Goal: Task Accomplishment & Management: Complete application form

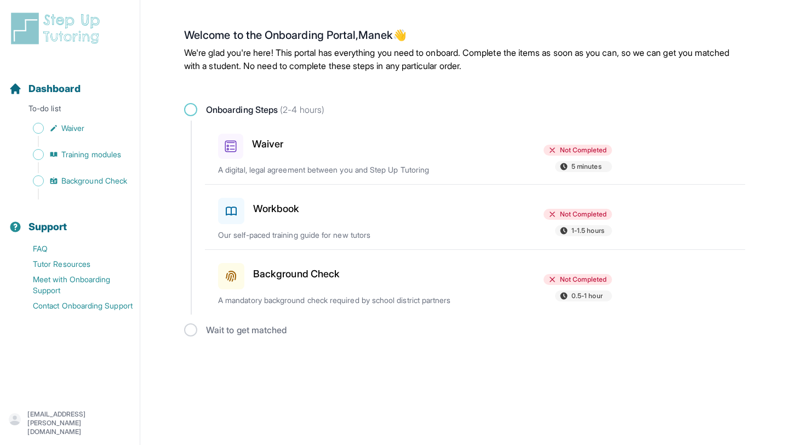
click at [524, 149] on div "Not Completed 5 minutes" at bounding box center [549, 160] width 128 height 30
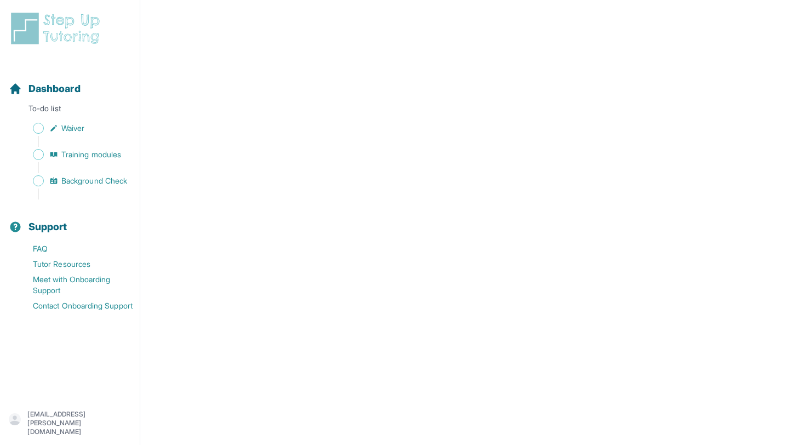
scroll to position [1366, 0]
click at [64, 129] on span "Waiver" at bounding box center [72, 128] width 23 height 11
click at [75, 153] on span "Training modules" at bounding box center [91, 154] width 60 height 11
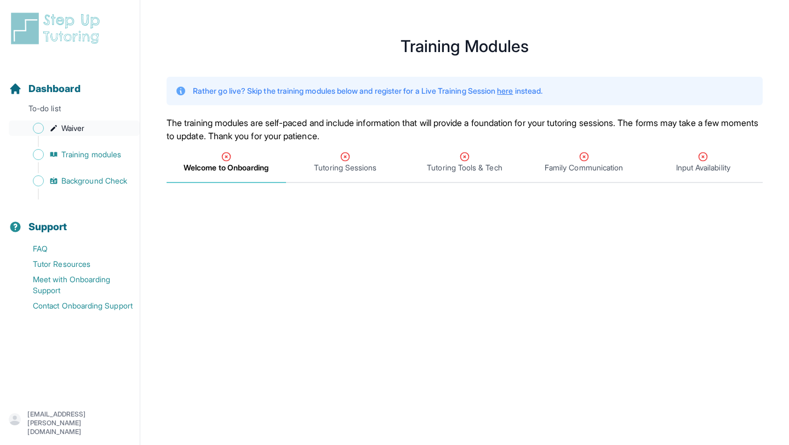
click at [82, 130] on span "Waiver" at bounding box center [72, 128] width 23 height 11
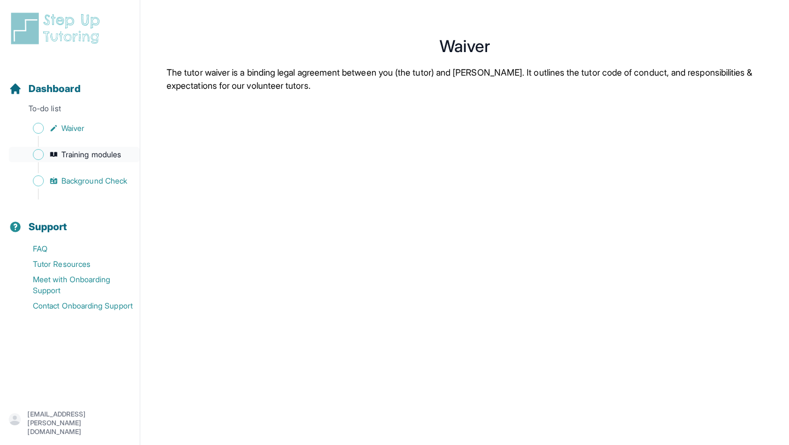
click at [83, 153] on span "Training modules" at bounding box center [91, 154] width 60 height 11
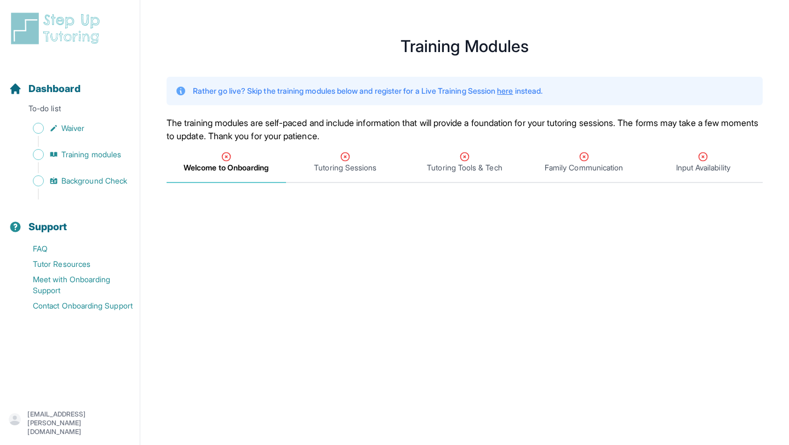
click at [513, 89] on link "here" at bounding box center [505, 90] width 16 height 9
click at [86, 190] on div "Sidebar" at bounding box center [72, 194] width 127 height 11
click at [86, 172] on div "Sidebar" at bounding box center [72, 167] width 127 height 11
click at [84, 174] on link "Background Check" at bounding box center [74, 180] width 131 height 15
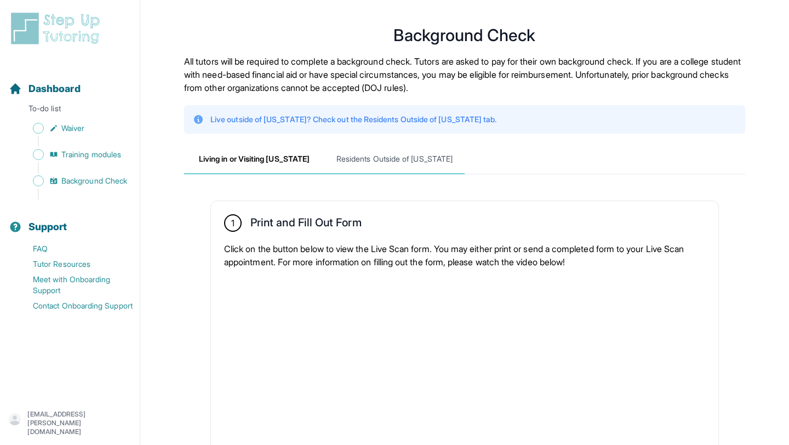
click at [400, 163] on span "Residents Outside of [US_STATE]" at bounding box center [395, 160] width 140 height 30
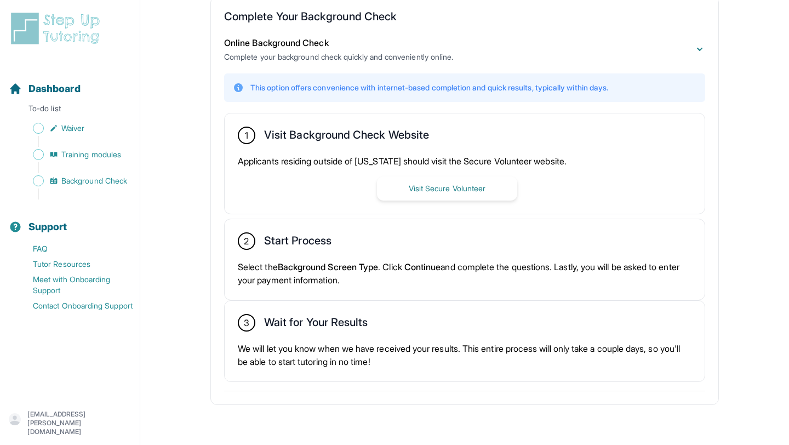
scroll to position [205, 0]
click at [410, 190] on button "Visit Secure Volunteer" at bounding box center [447, 188] width 140 height 24
click at [84, 150] on span "Training modules" at bounding box center [91, 154] width 60 height 11
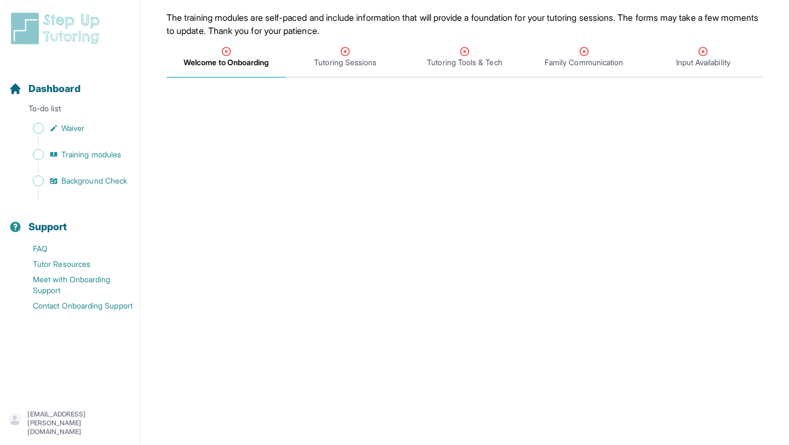
scroll to position [106, 0]
